Goal: Transaction & Acquisition: Purchase product/service

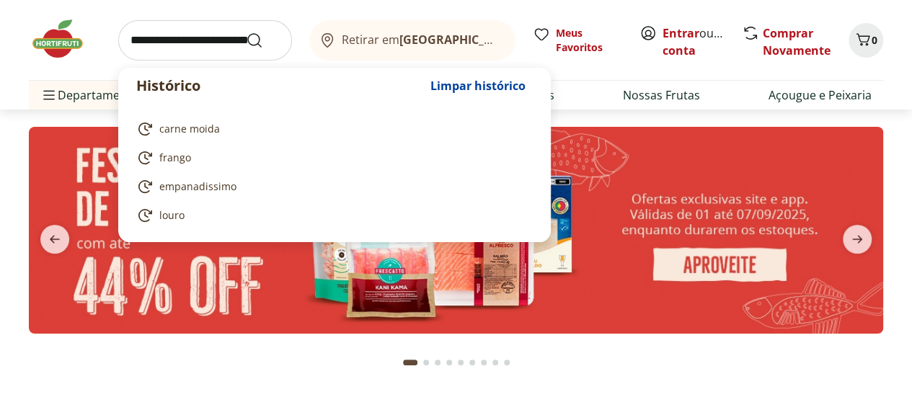
click at [200, 51] on input "search" at bounding box center [205, 40] width 174 height 40
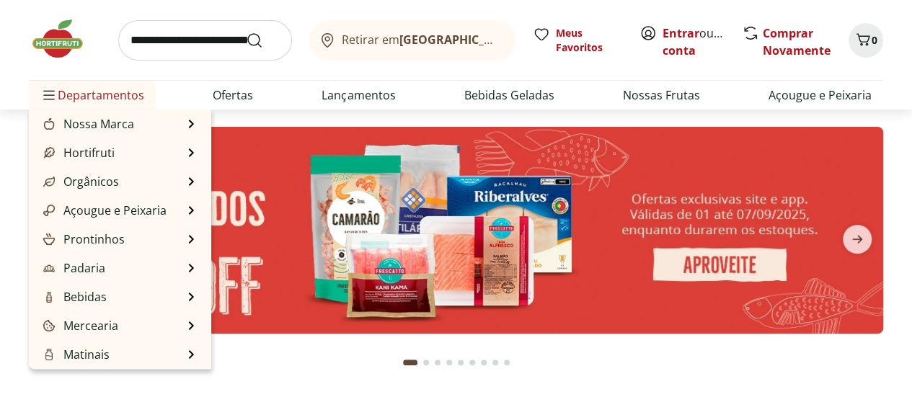
click at [68, 99] on span "Departamentos" at bounding box center [92, 95] width 104 height 35
click at [61, 99] on span "Departamentos" at bounding box center [92, 95] width 104 height 35
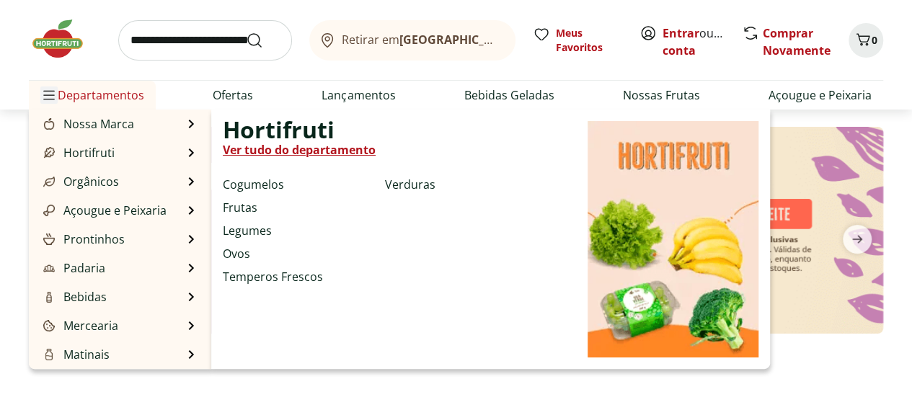
click at [48, 89] on icon "Menu" at bounding box center [49, 95] width 12 height 12
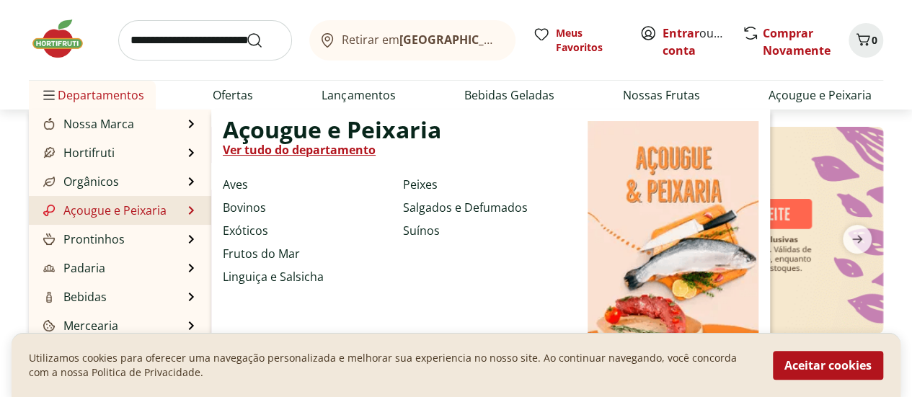
click at [133, 211] on link "Açougue e Peixaria" at bounding box center [103, 210] width 126 height 17
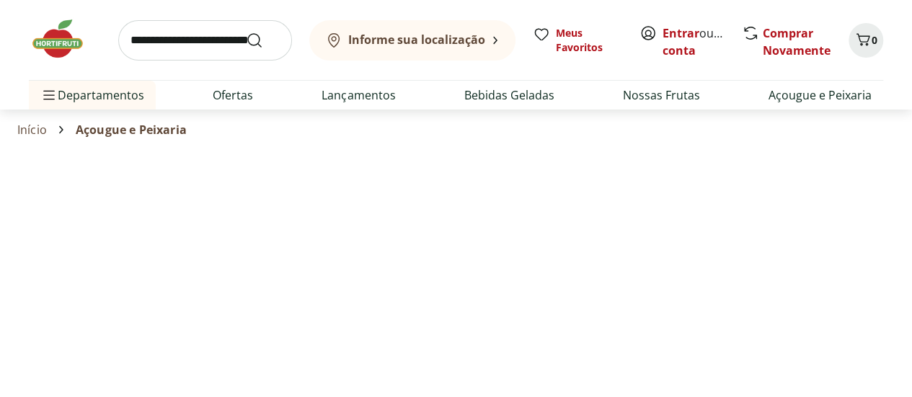
select select "**********"
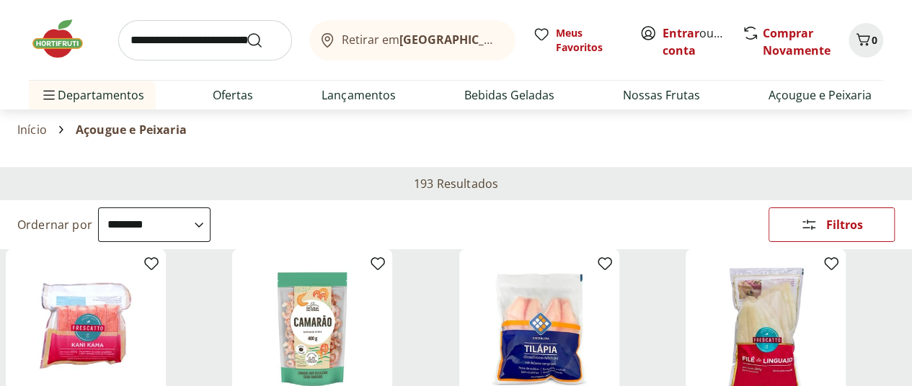
click at [0, 0] on icon at bounding box center [0, 0] width 0 height 0
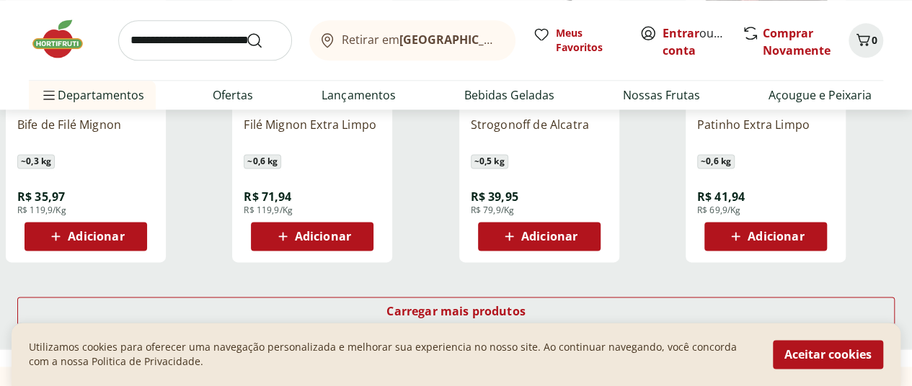
scroll to position [923, 0]
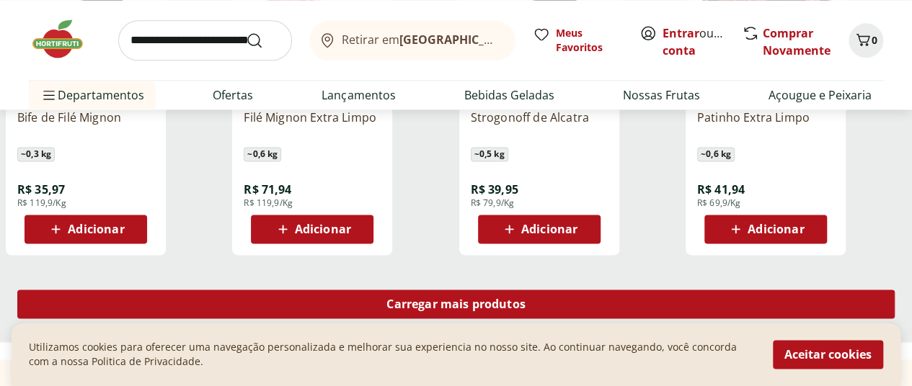
click at [525, 298] on span "Carregar mais produtos" at bounding box center [455, 304] width 139 height 12
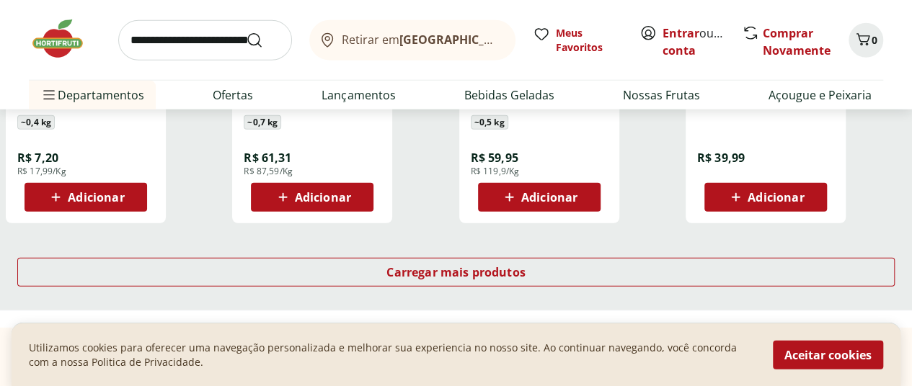
scroll to position [1923, 0]
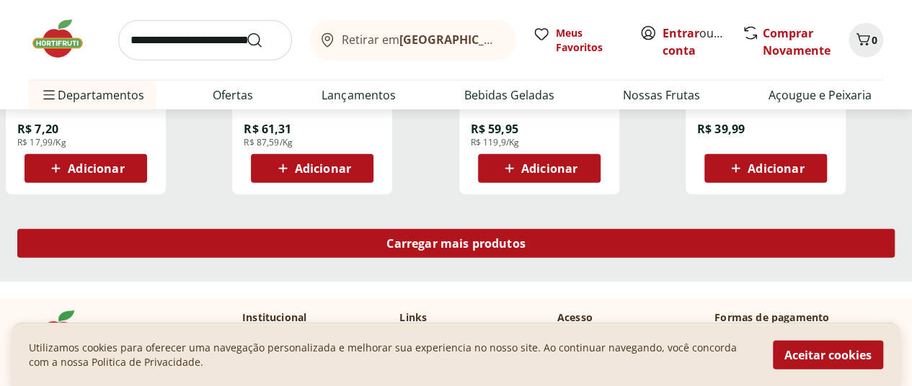
click at [525, 238] on span "Carregar mais produtos" at bounding box center [455, 244] width 139 height 12
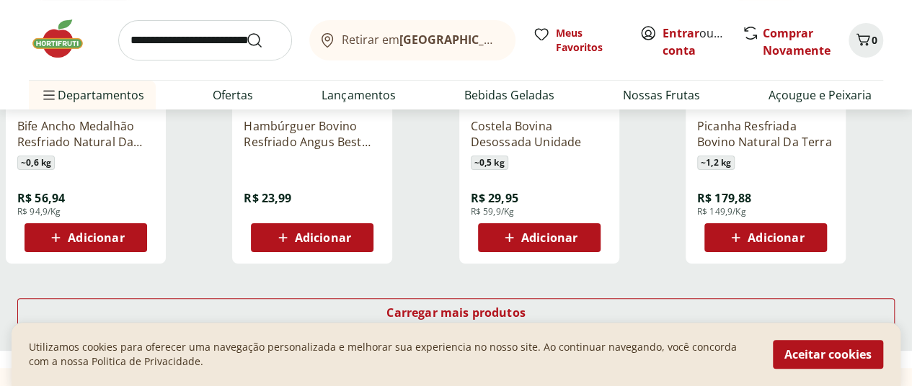
scroll to position [2822, 0]
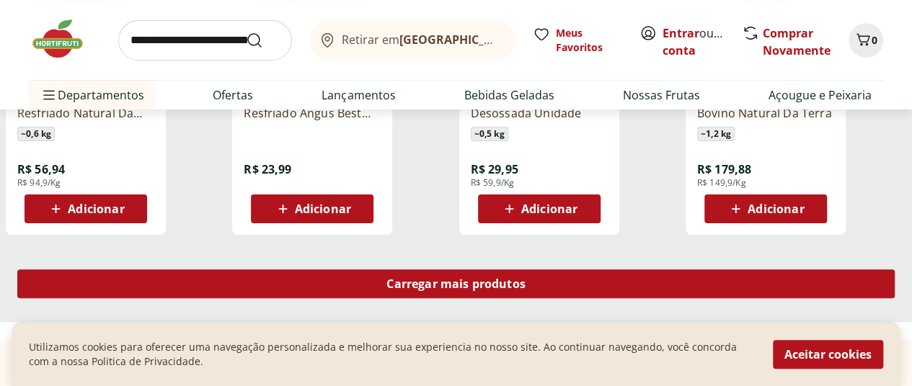
click at [525, 278] on span "Carregar mais produtos" at bounding box center [455, 284] width 139 height 12
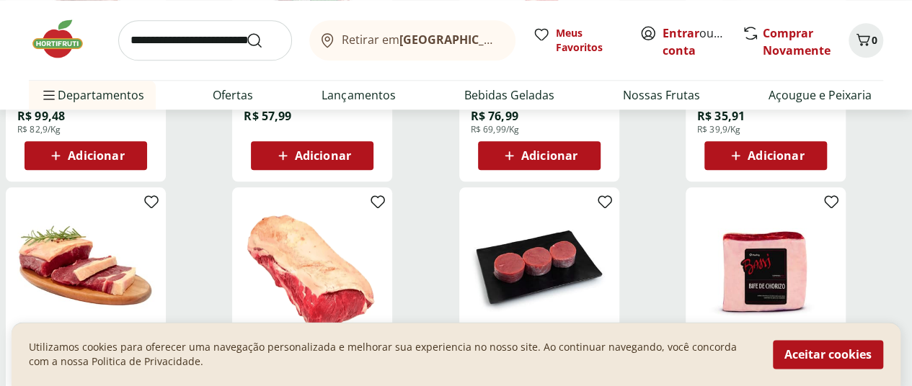
scroll to position [3519, 0]
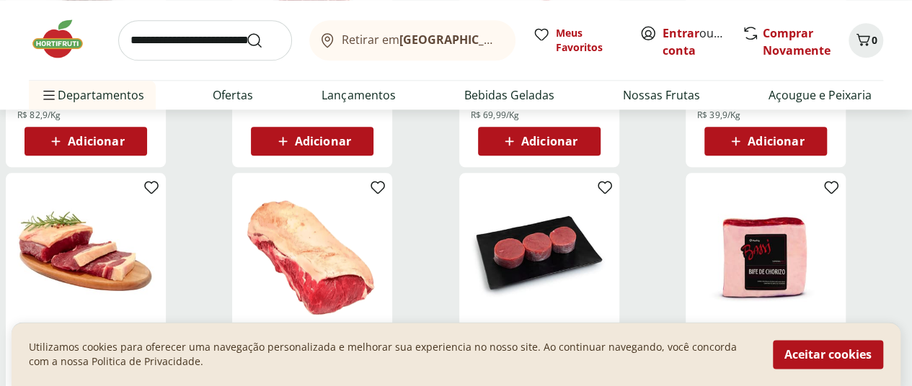
click at [193, 43] on input "search" at bounding box center [205, 40] width 174 height 40
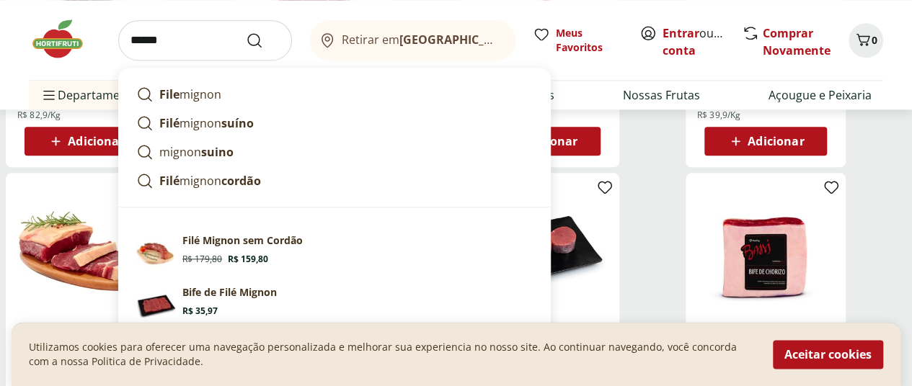
type input "******"
click at [246, 32] on button "Submit Search" at bounding box center [263, 40] width 35 height 17
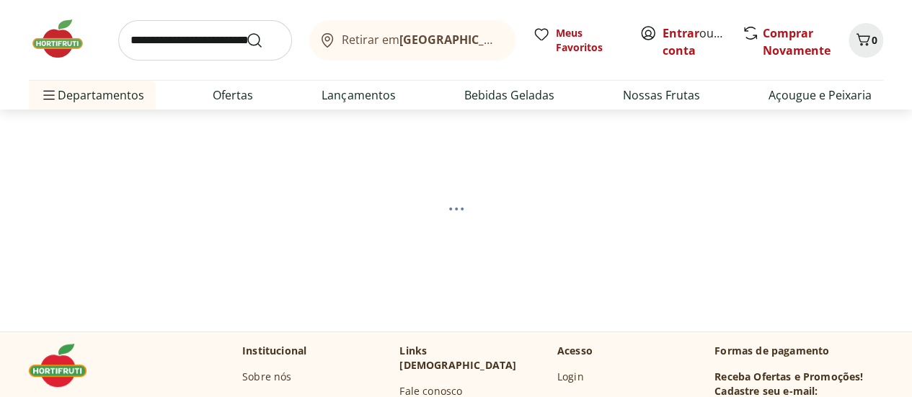
select select "**********"
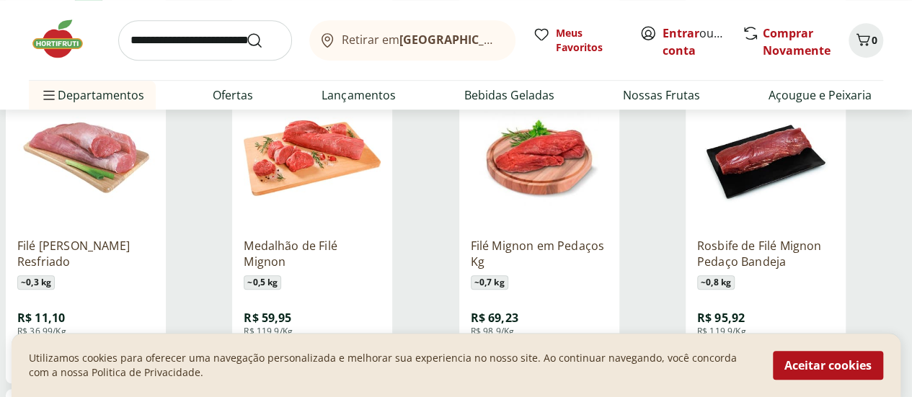
scroll to position [466, 0]
